Goal: Find specific page/section: Find specific page/section

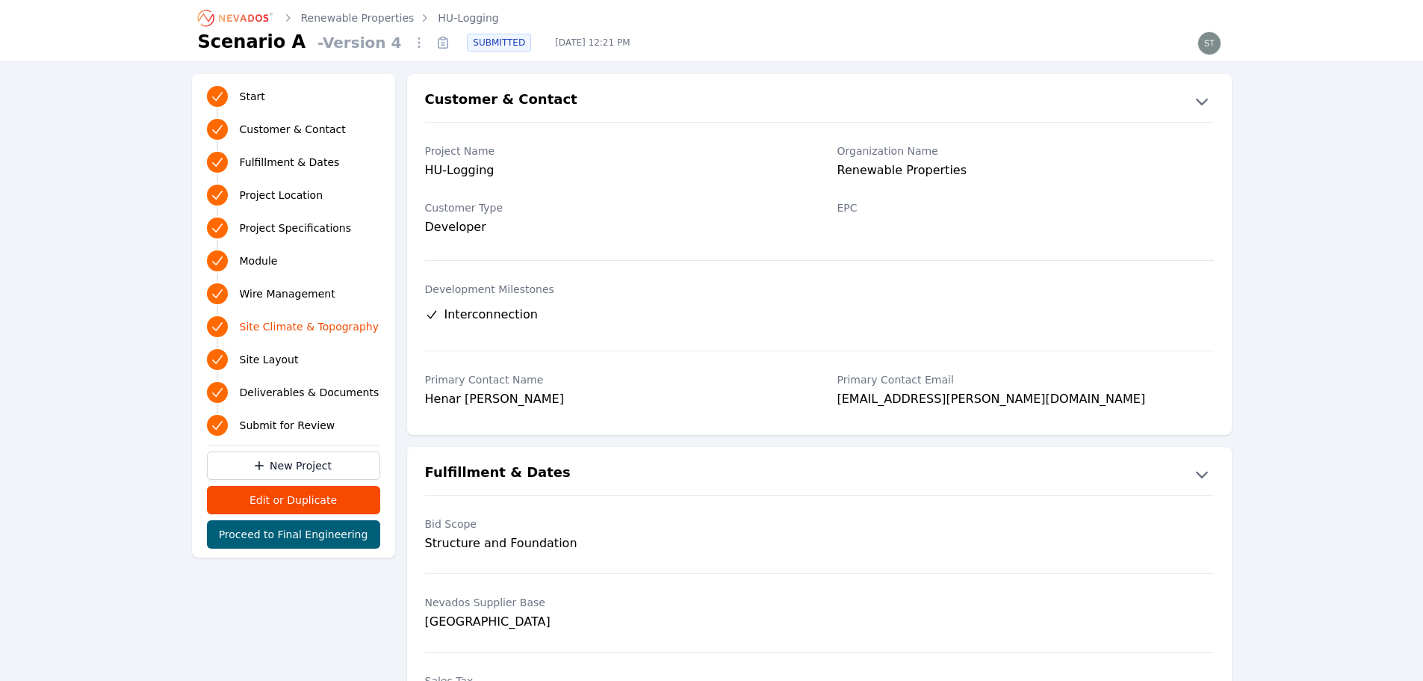
scroll to position [2530, 0]
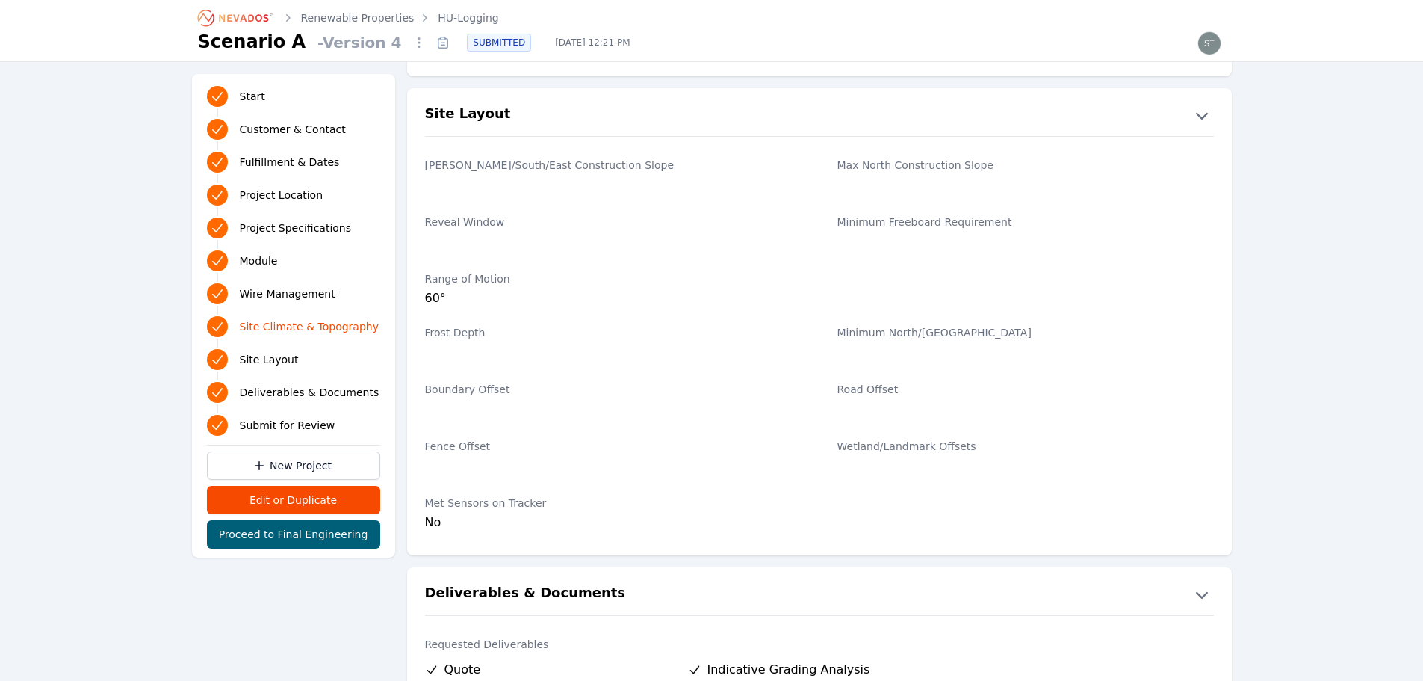
click at [192, 4] on div "Renewable Properties HU-Logging Scenario A - Version 4 SUBMITTED Oct 3, 2025, 1…" at bounding box center [712, 30] width 1076 height 61
click at [211, 11] on icon "Breadcrumb" at bounding box center [236, 18] width 82 height 24
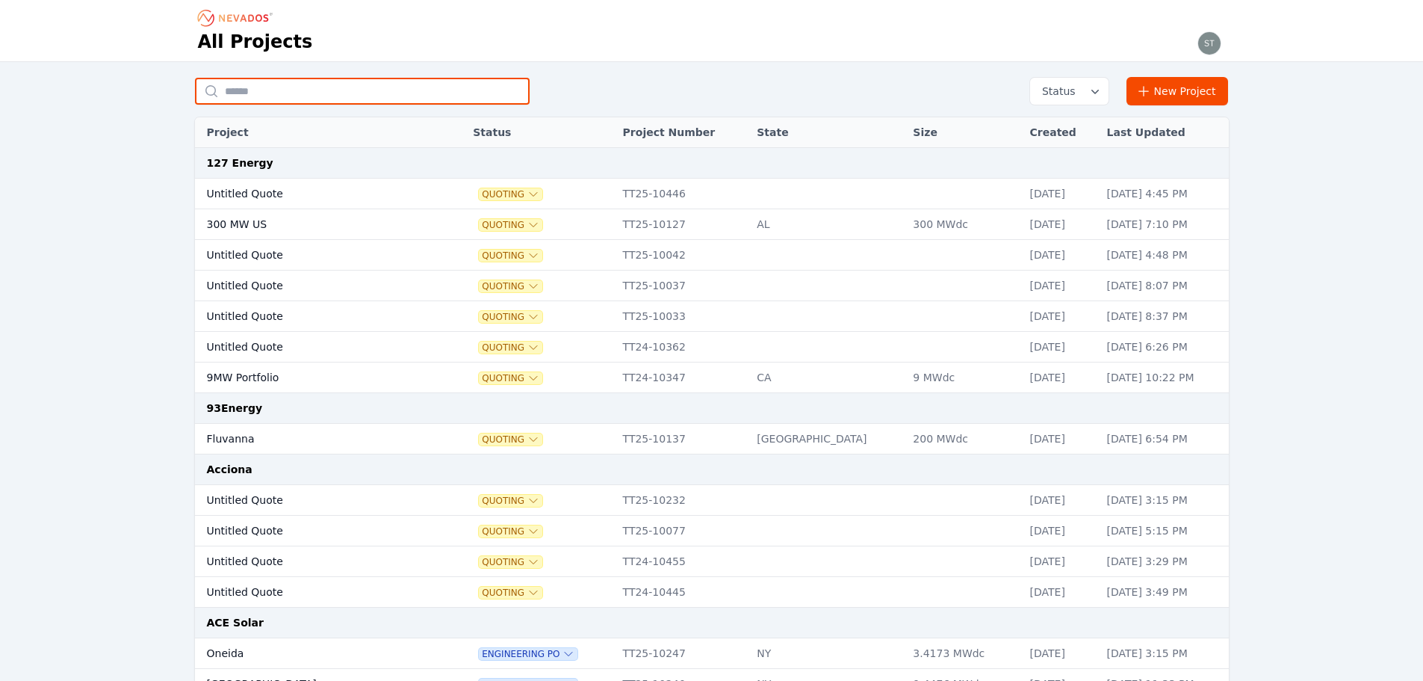
click at [380, 99] on input "text" at bounding box center [362, 91] width 335 height 27
type input "*"
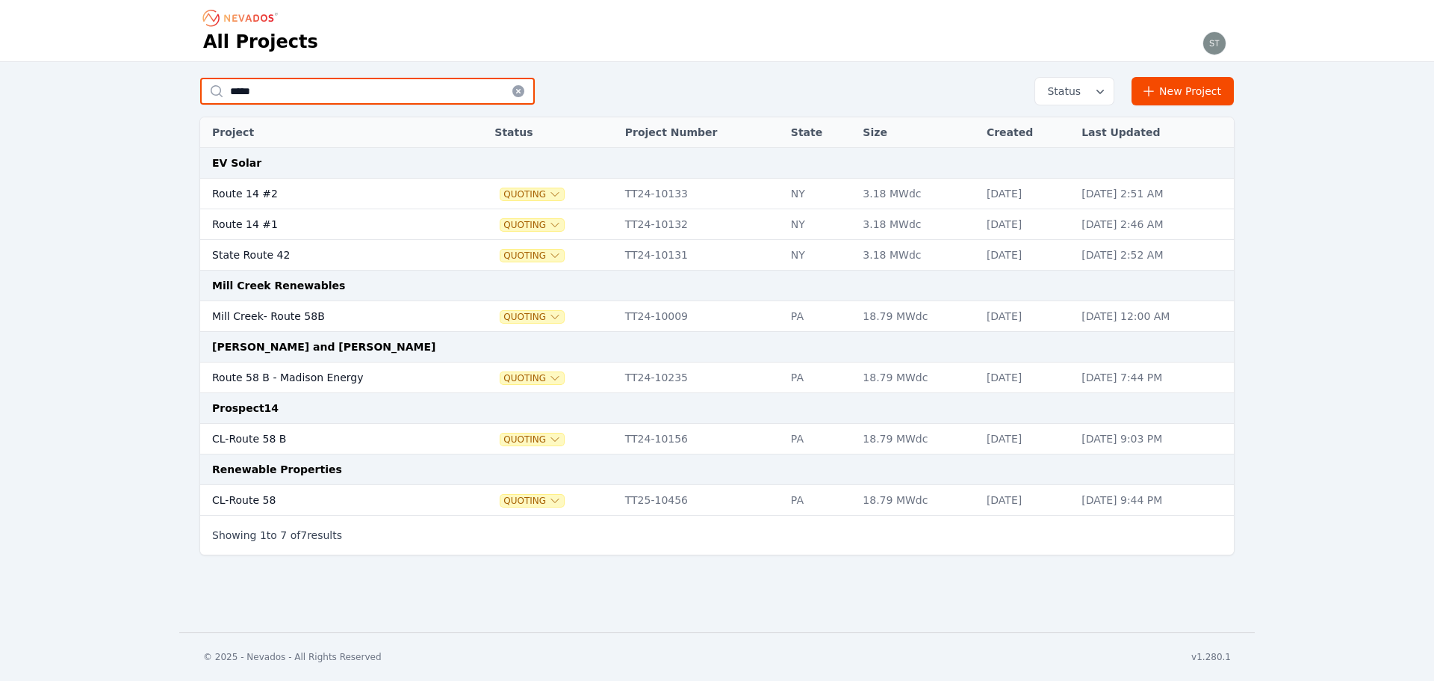
type input "*****"
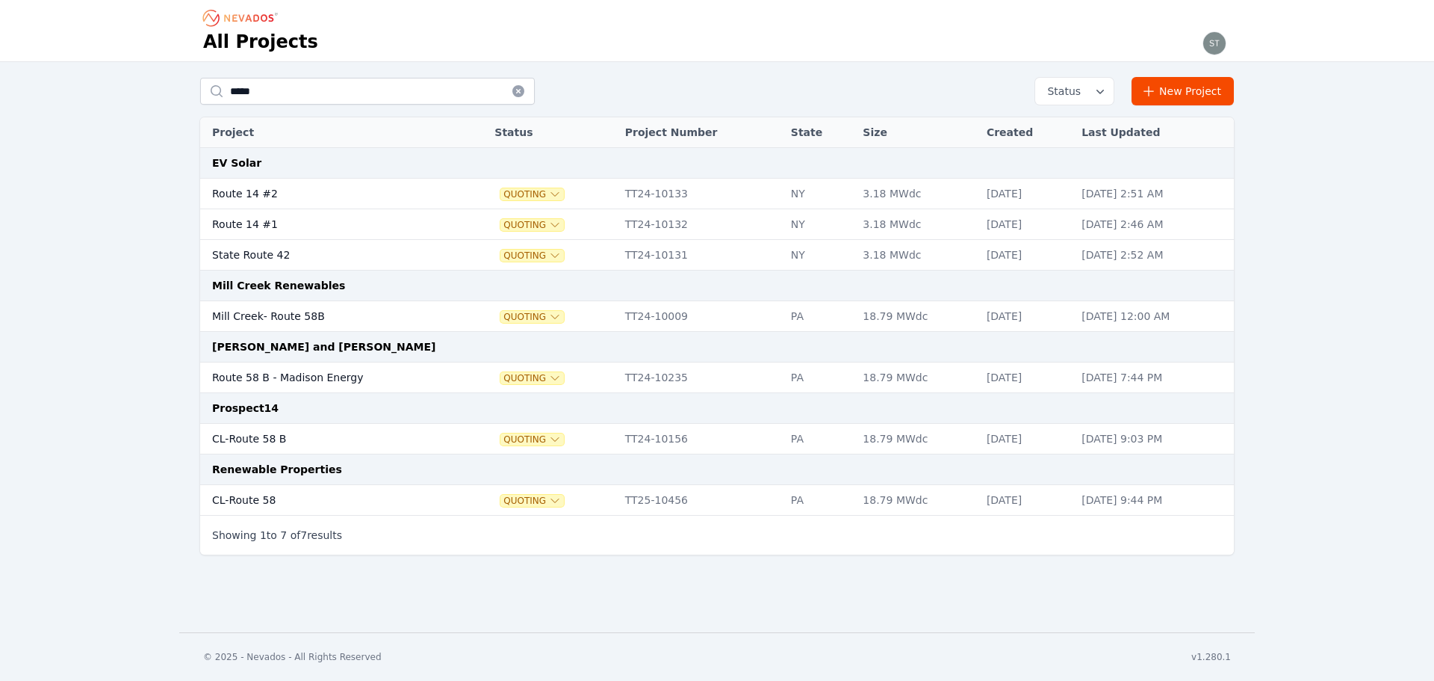
click at [279, 507] on td "CL-Route 58" at bounding box center [332, 500] width 264 height 31
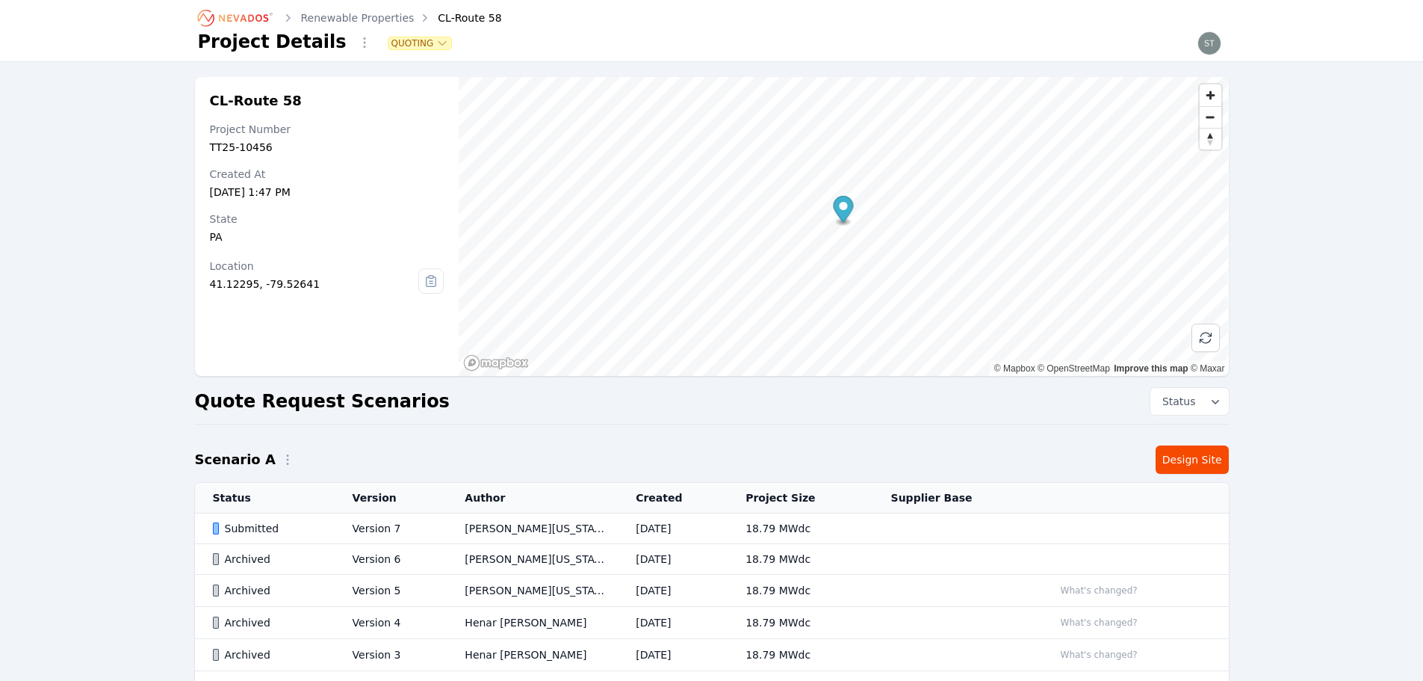
click at [365, 533] on td "Version 7" at bounding box center [391, 528] width 113 height 31
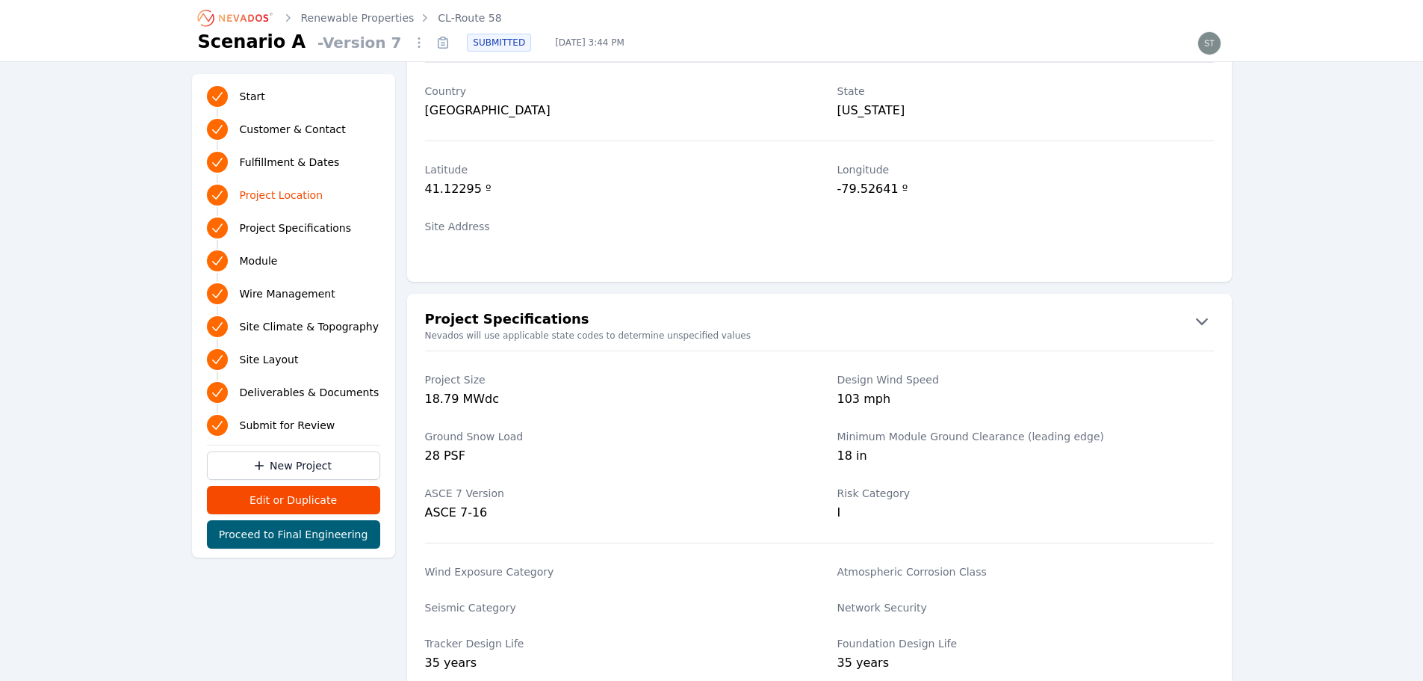
scroll to position [1121, 0]
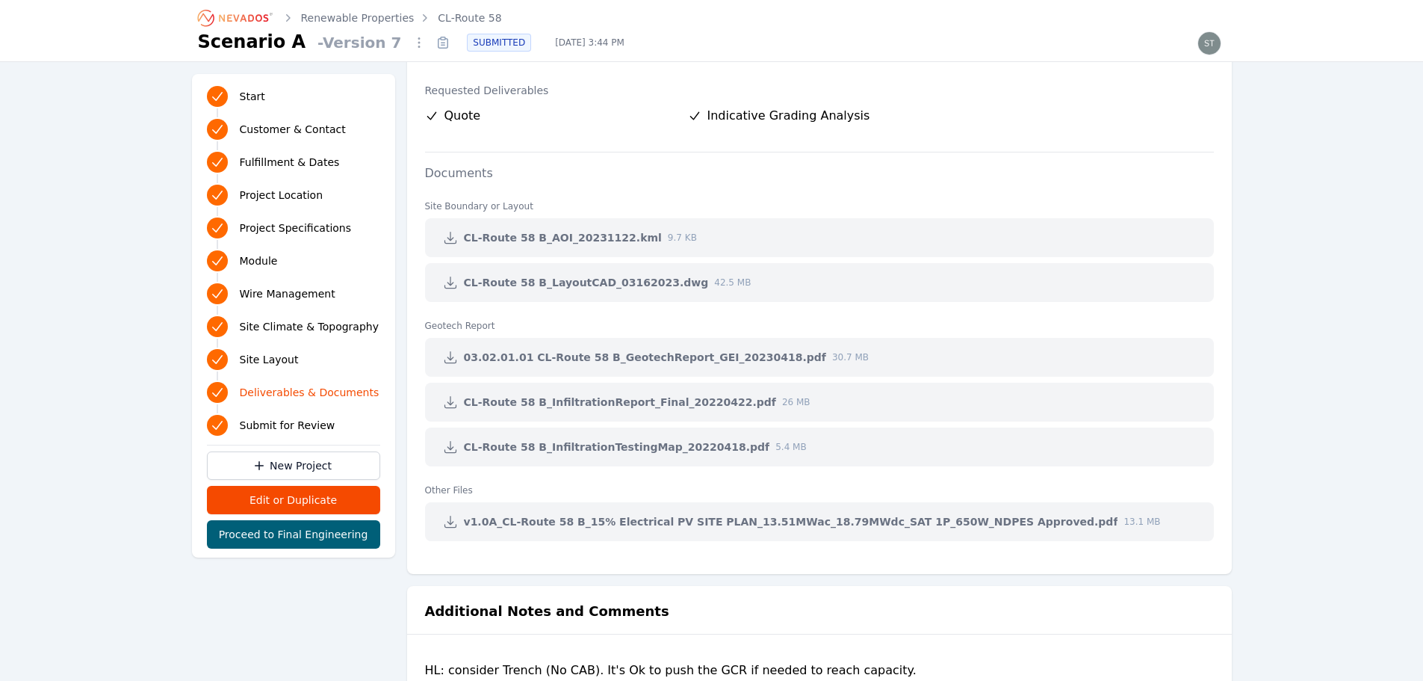
scroll to position [2943, 0]
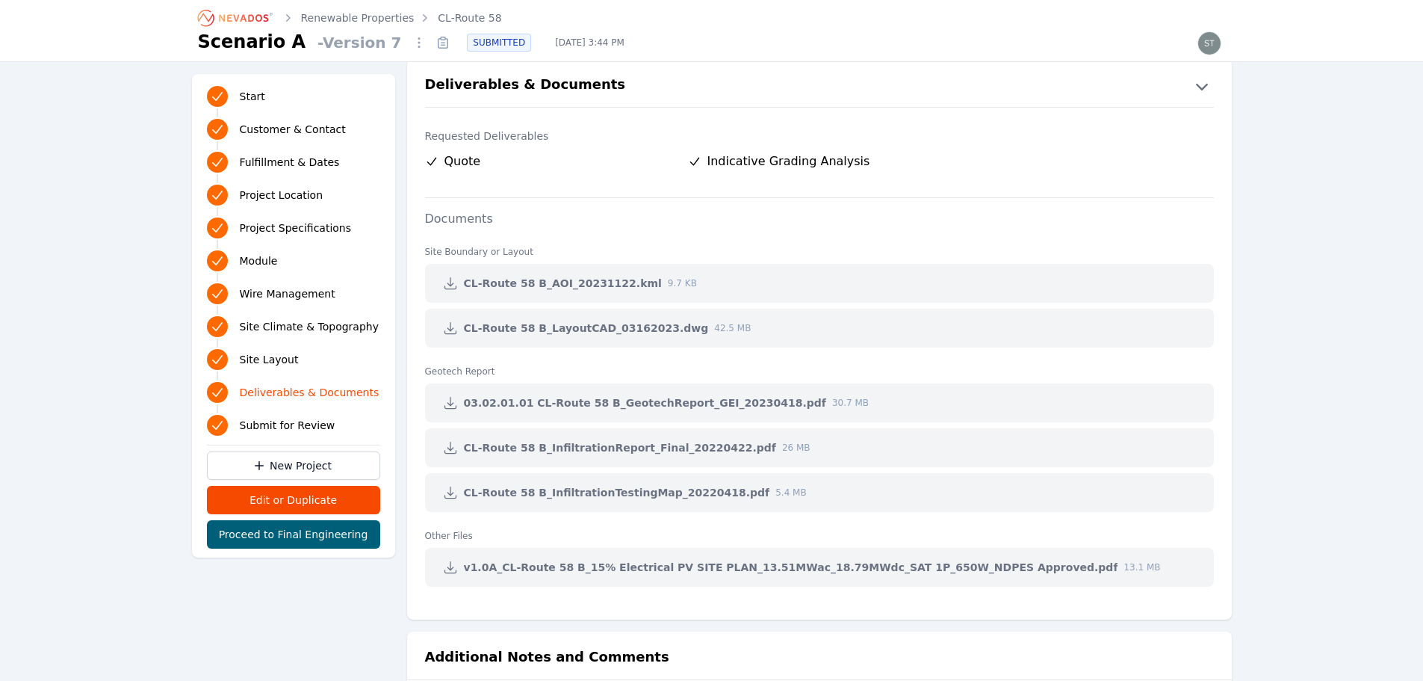
click at [444, 405] on icon at bounding box center [450, 402] width 15 height 15
click at [444, 443] on icon at bounding box center [450, 447] width 15 height 15
click at [446, 490] on icon at bounding box center [450, 492] width 15 height 15
click at [795, 90] on button "Deliverables & Documents" at bounding box center [819, 86] width 825 height 24
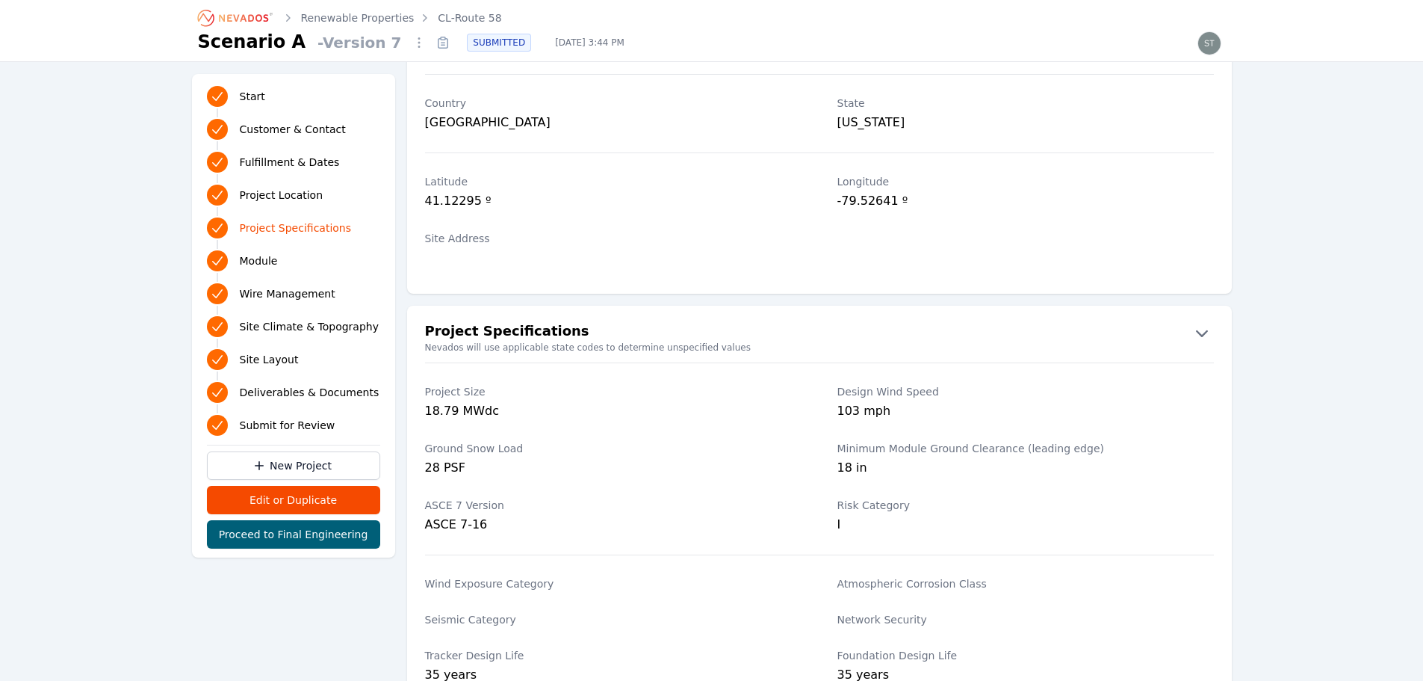
scroll to position [896, 0]
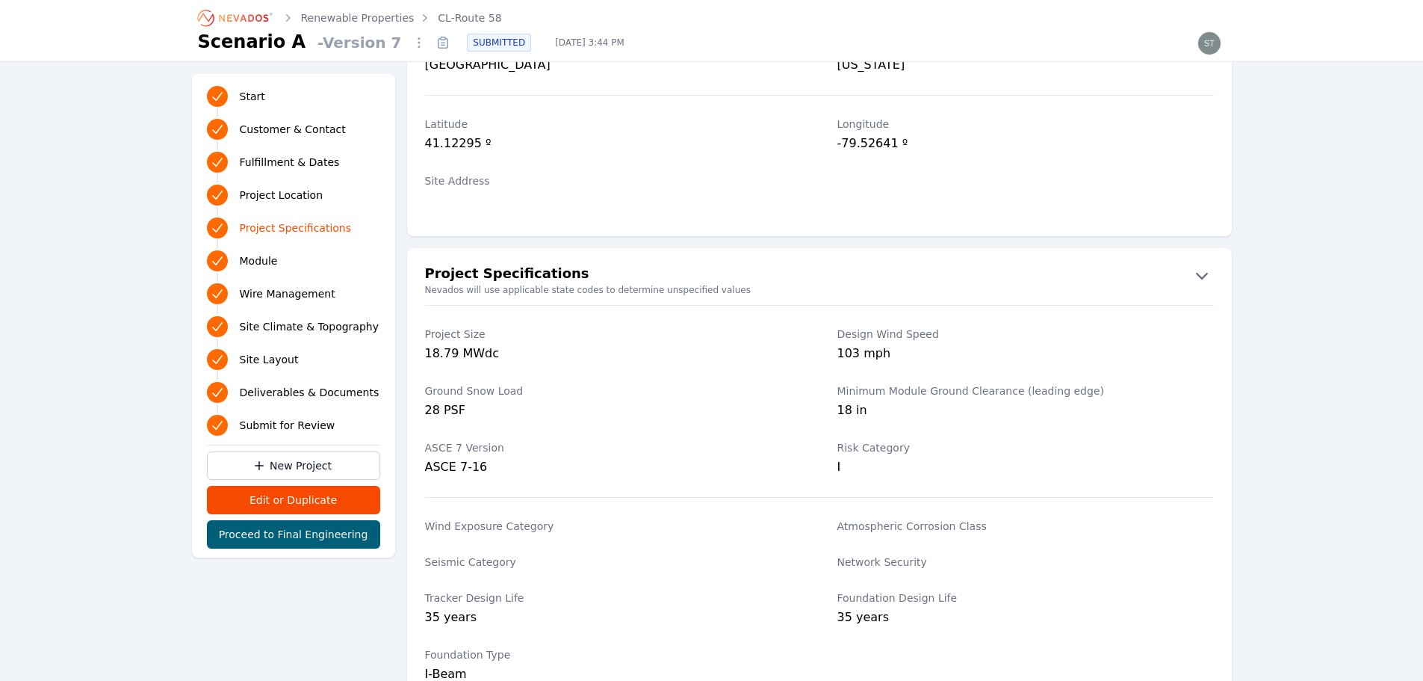
click at [325, 25] on link "Renewable Properties" at bounding box center [358, 17] width 114 height 15
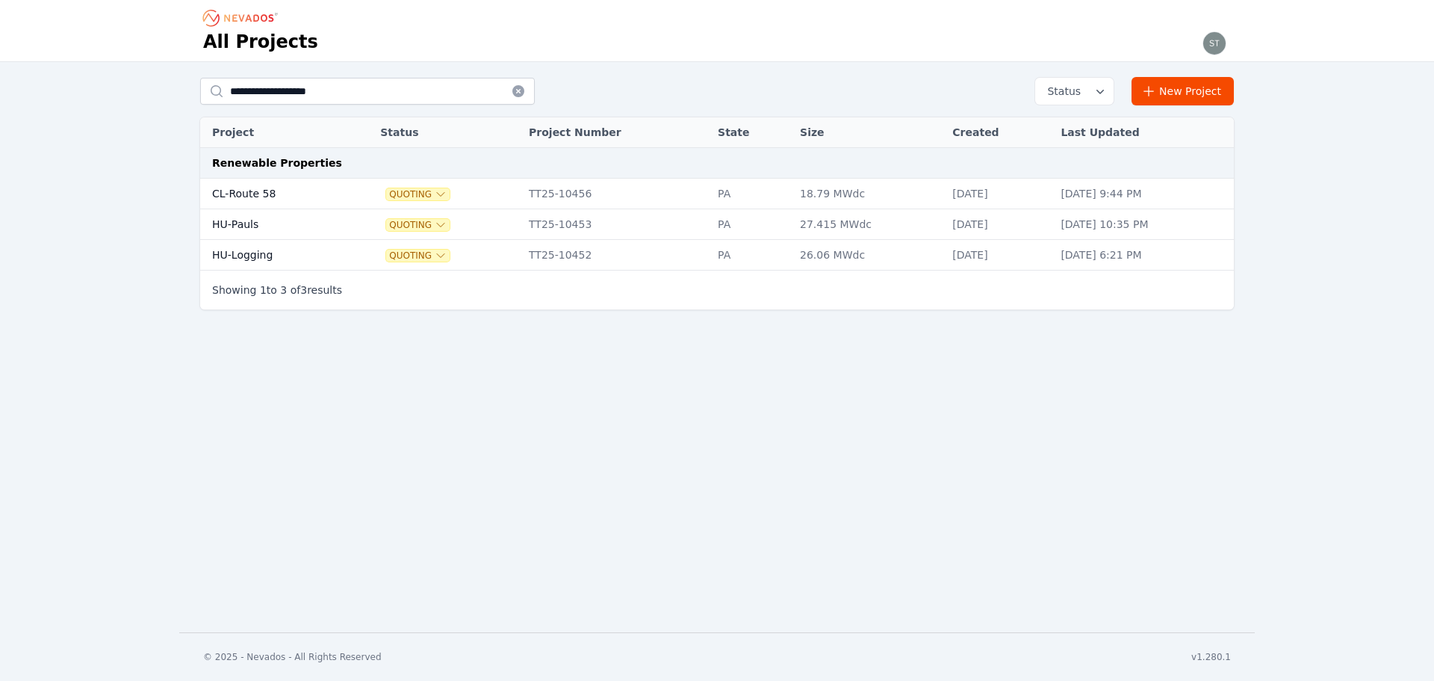
click at [247, 228] on td "HU-Pauls" at bounding box center [273, 224] width 146 height 31
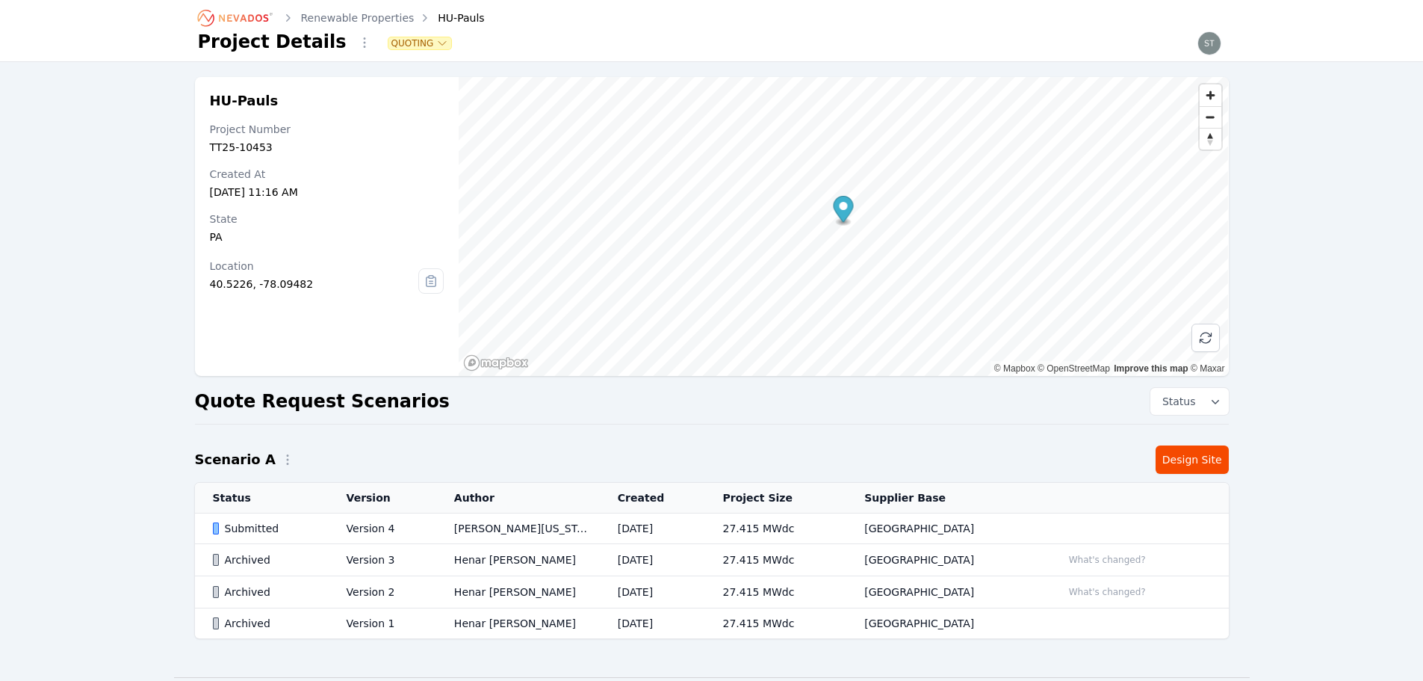
drag, startPoint x: 247, startPoint y: 346, endPoint x: 266, endPoint y: 299, distance: 50.6
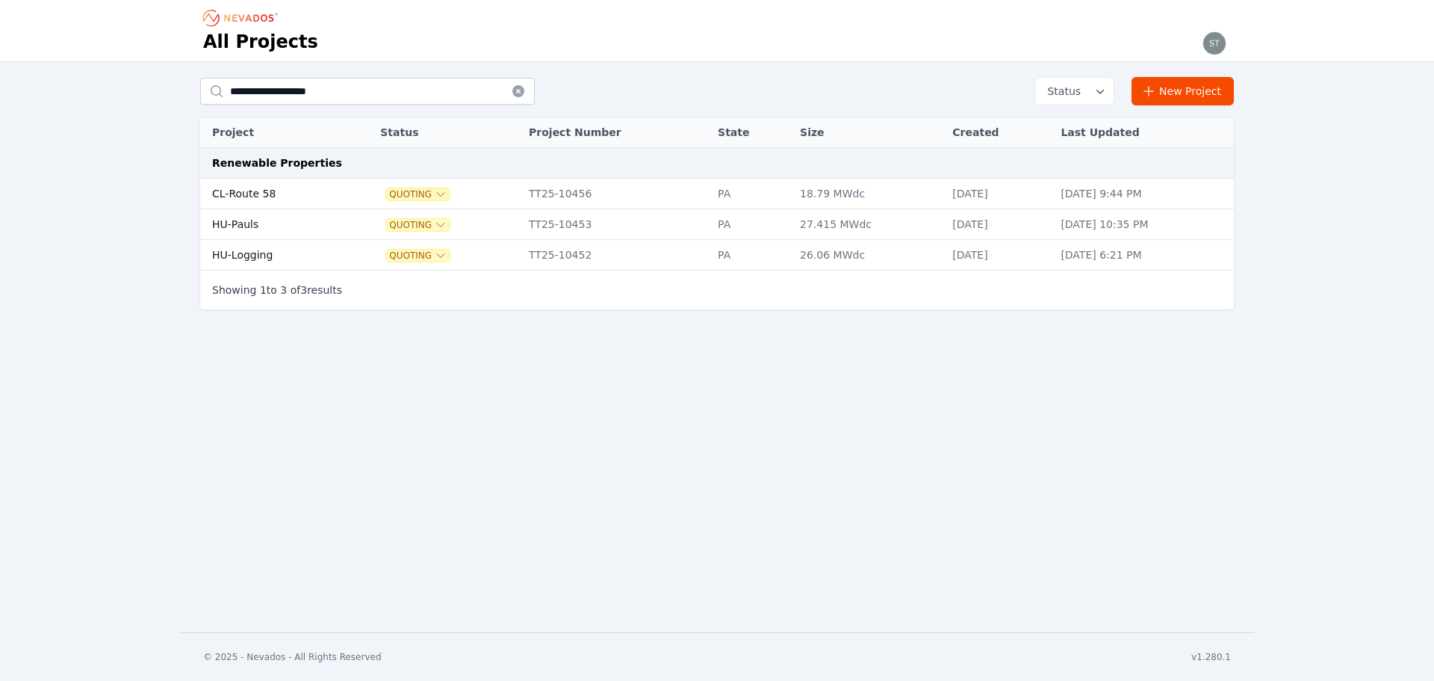
click at [476, 221] on div "Quoting" at bounding box center [447, 224] width 134 height 15
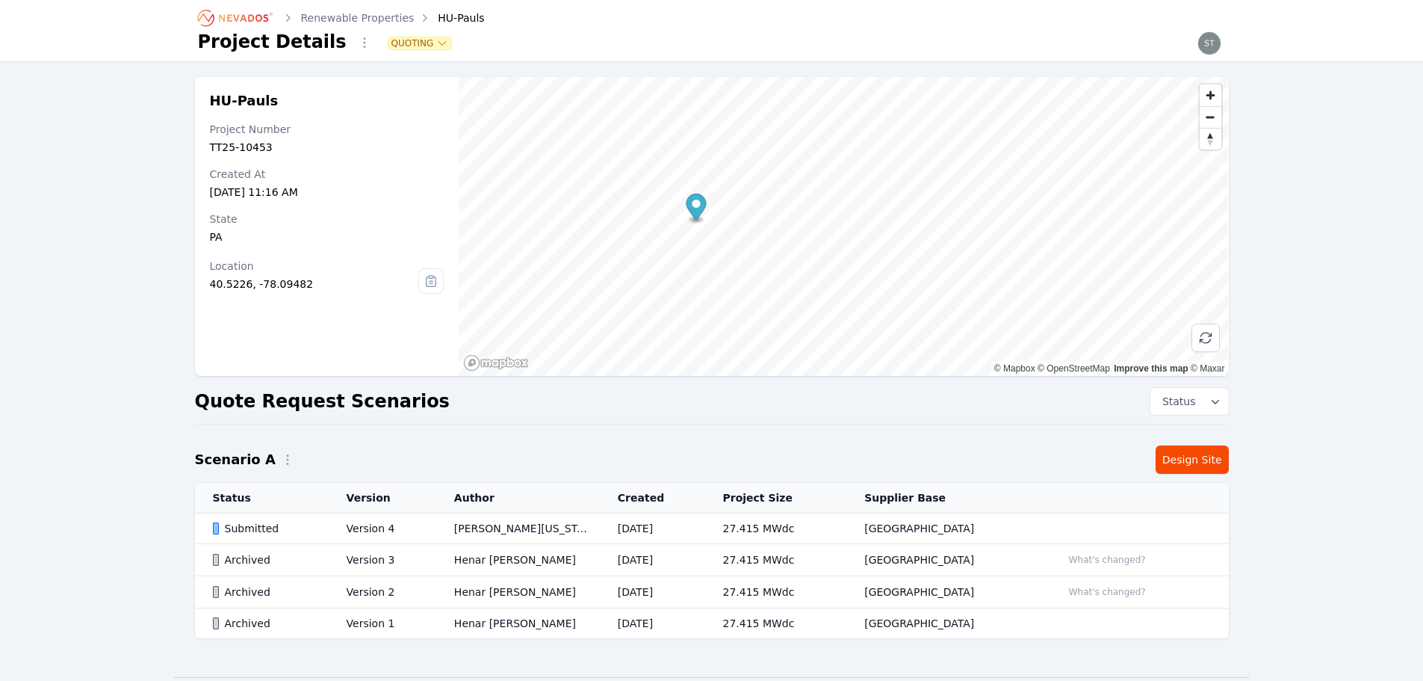
click at [501, 539] on td "[PERSON_NAME][US_STATE]" at bounding box center [518, 528] width 164 height 31
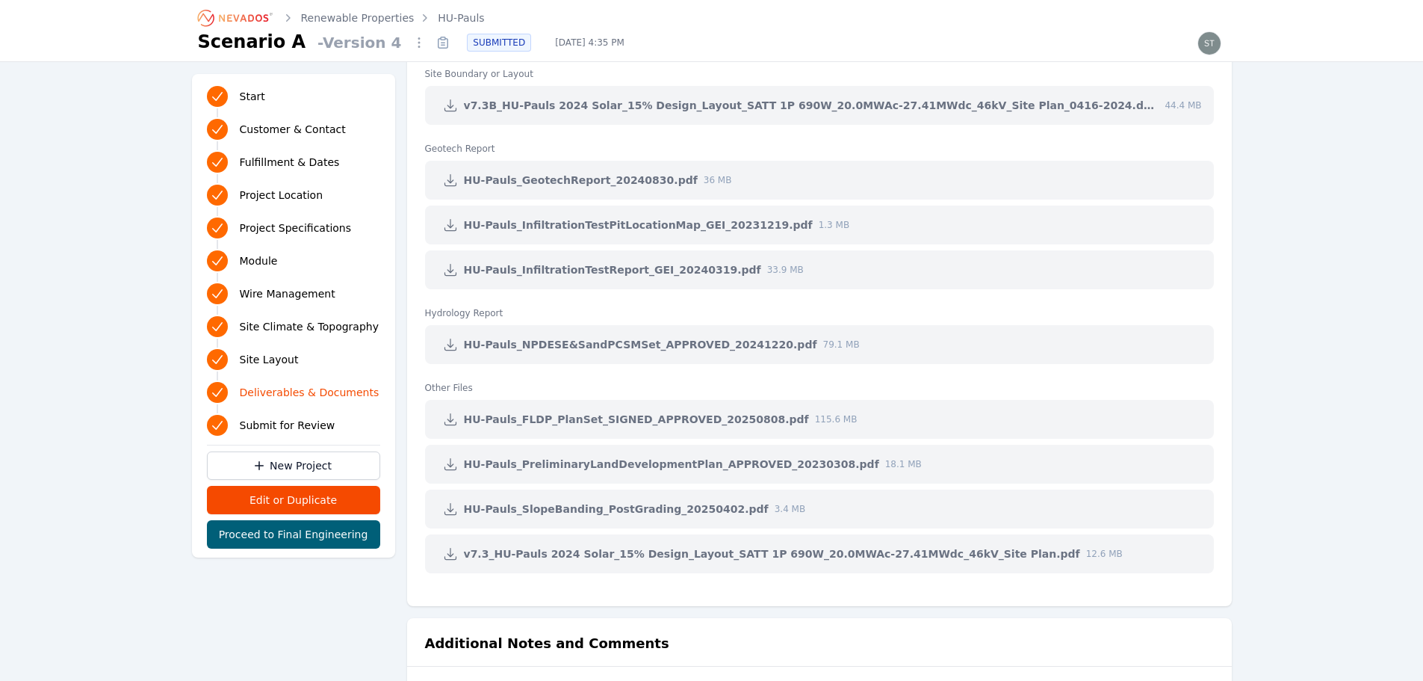
scroll to position [3137, 0]
click at [443, 269] on icon at bounding box center [450, 270] width 15 height 15
click at [453, 220] on icon at bounding box center [450, 225] width 15 height 15
click at [452, 175] on icon at bounding box center [450, 180] width 15 height 15
